Goal: Information Seeking & Learning: Learn about a topic

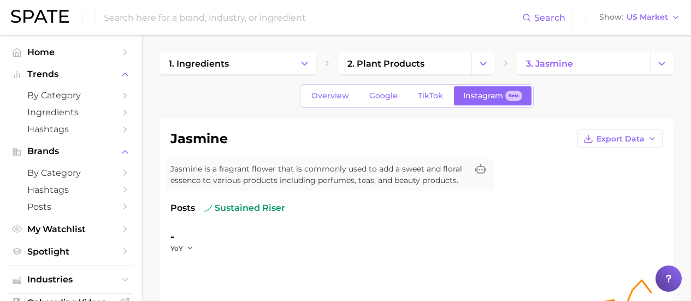
scroll to position [455, 0]
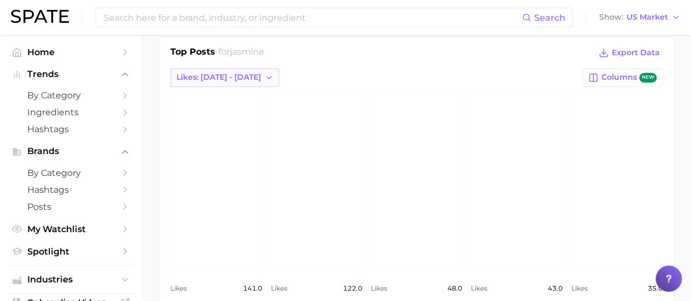
click at [190, 73] on span "Likes: [DATE] - [DATE]" at bounding box center [218, 77] width 85 height 9
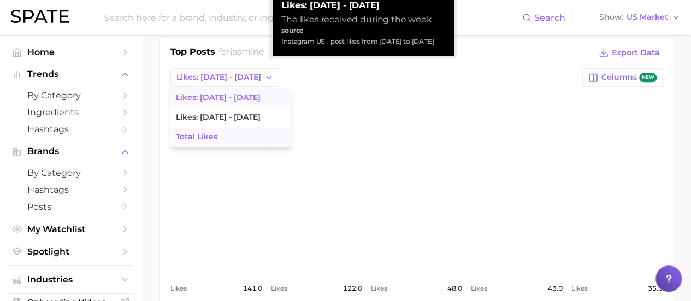
click at [197, 134] on span "Total Likes" at bounding box center [197, 136] width 42 height 9
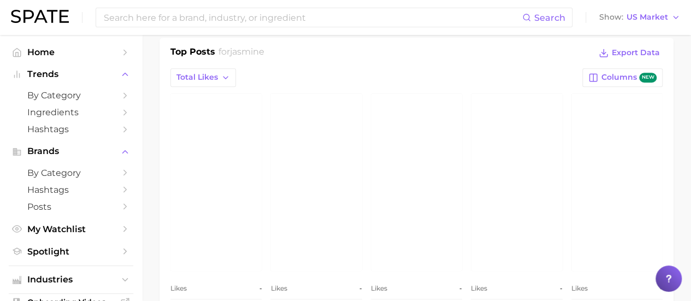
click at [321, 175] on link "view post on Instagram" at bounding box center [315, 182] width 91 height 178
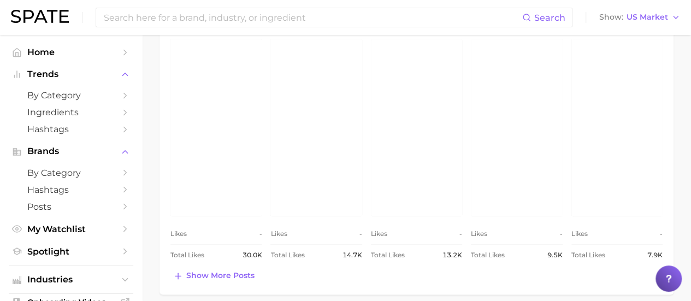
click at [424, 116] on link "view post on Instagram" at bounding box center [416, 128] width 91 height 178
click at [509, 105] on link "view post on Instagram" at bounding box center [516, 128] width 91 height 178
click at [626, 102] on link "view post on Instagram" at bounding box center [616, 128] width 91 height 178
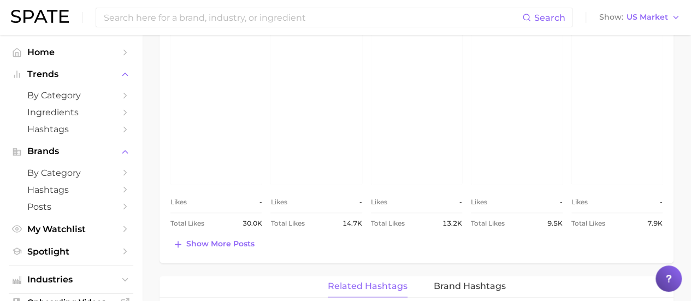
scroll to position [564, 0]
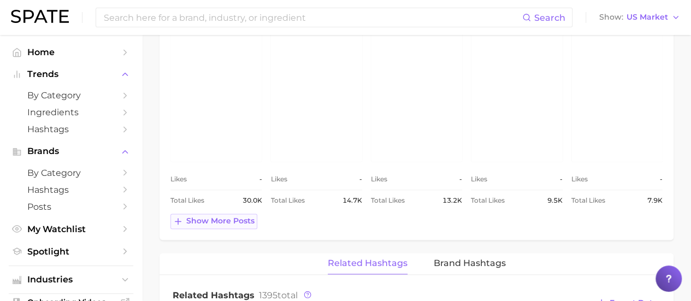
click at [235, 218] on span "Show more posts" at bounding box center [220, 220] width 68 height 9
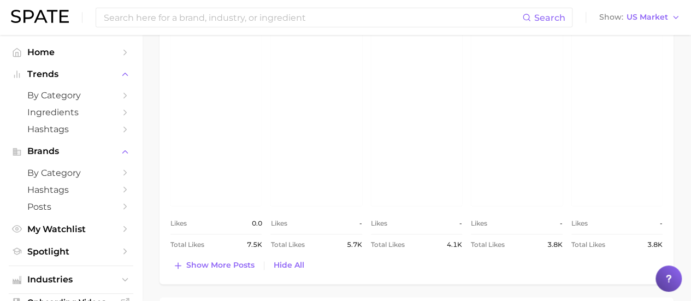
scroll to position [782, 0]
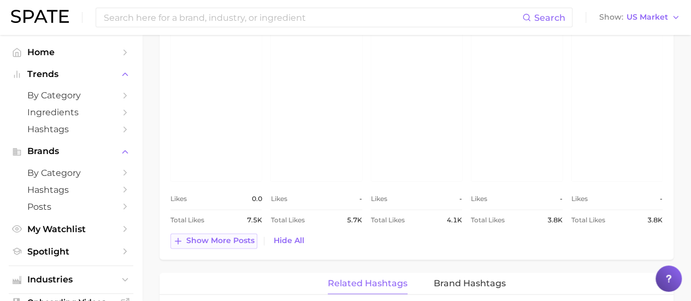
click at [225, 233] on button "Show more posts" at bounding box center [213, 240] width 87 height 15
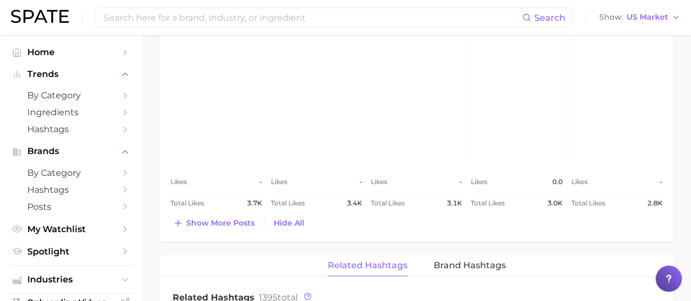
scroll to position [1055, 0]
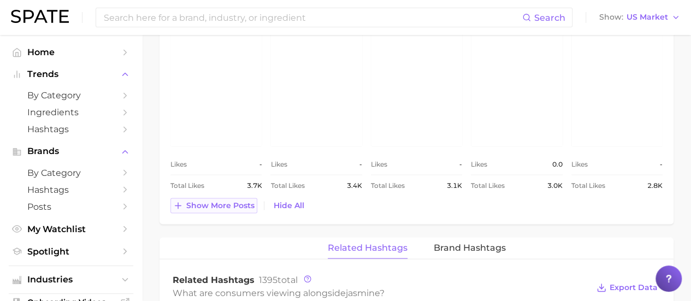
click at [246, 203] on span "Show more posts" at bounding box center [220, 205] width 68 height 9
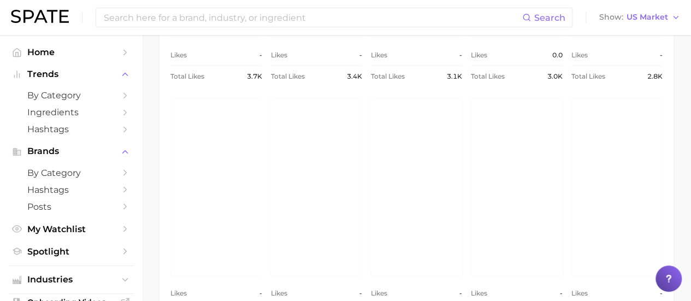
scroll to position [1219, 0]
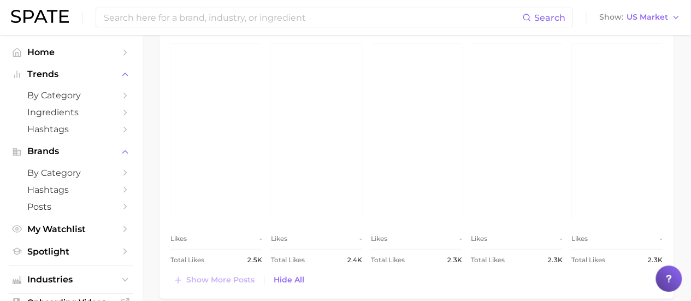
click at [213, 150] on link "view post on Instagram" at bounding box center [215, 133] width 91 height 178
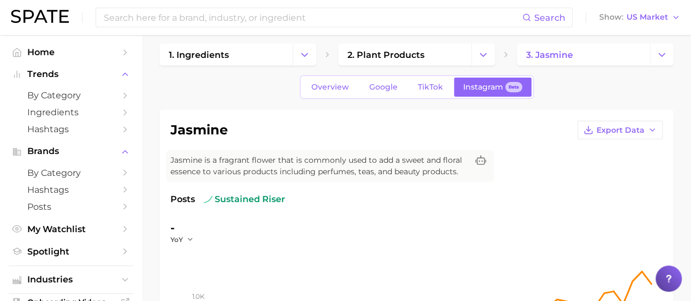
scroll to position [0, 0]
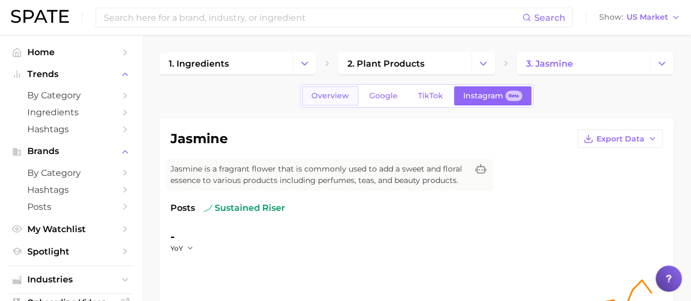
click at [325, 104] on link "Overview" at bounding box center [330, 95] width 56 height 19
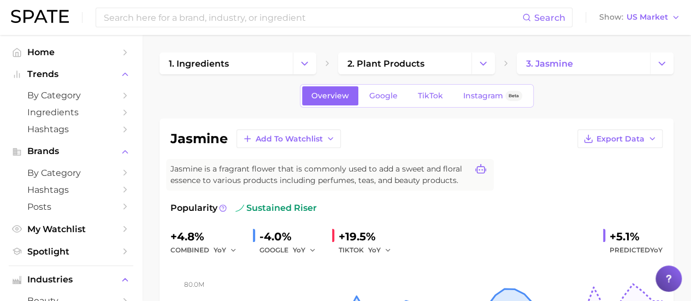
click at [487, 164] on button at bounding box center [480, 170] width 17 height 15
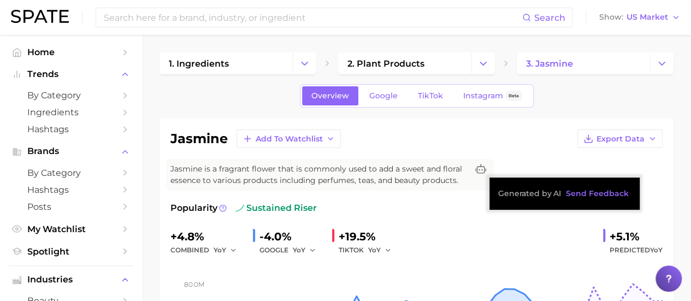
click at [496, 157] on div "jasmine Add to Watchlist Export Data Jasmine is a fragrant flower that is commo…" at bounding box center [416, 261] width 492 height 264
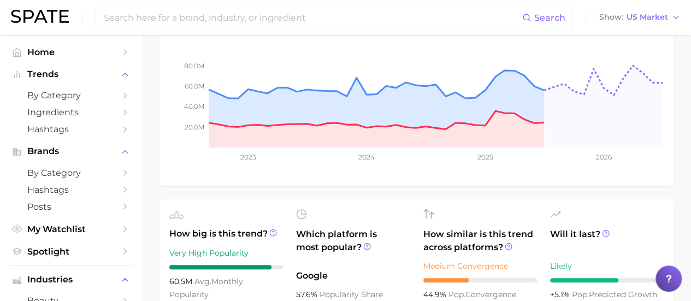
scroll to position [273, 0]
